Goal: Task Accomplishment & Management: Complete application form

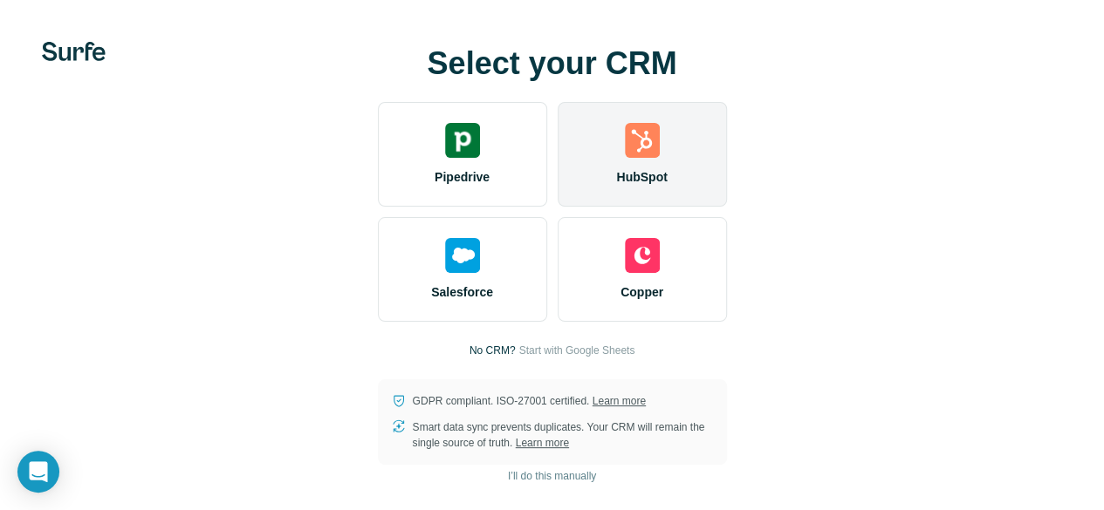
click at [625, 158] on img at bounding box center [642, 140] width 35 height 35
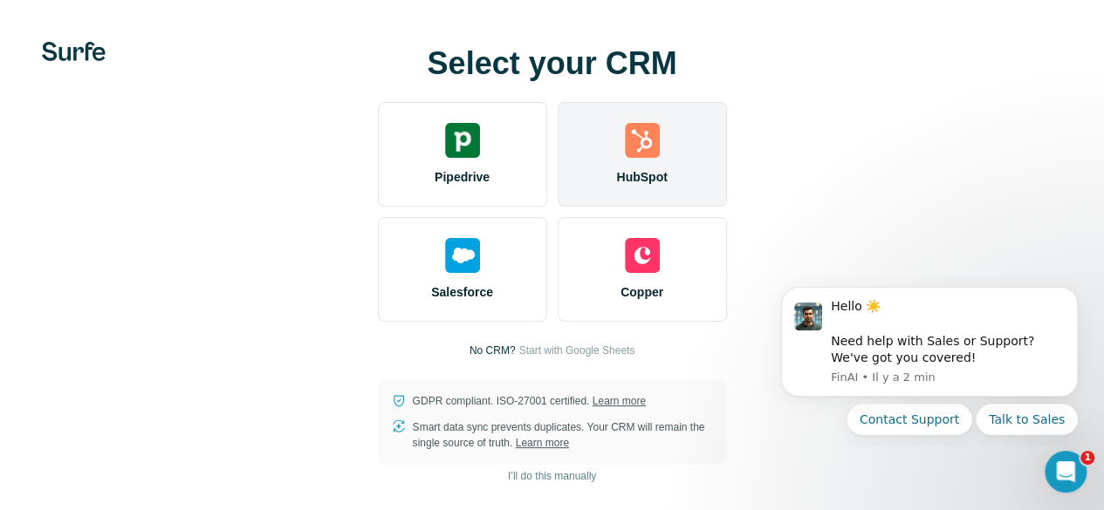
click at [625, 158] on img at bounding box center [642, 140] width 35 height 35
